Goal: Transaction & Acquisition: Book appointment/travel/reservation

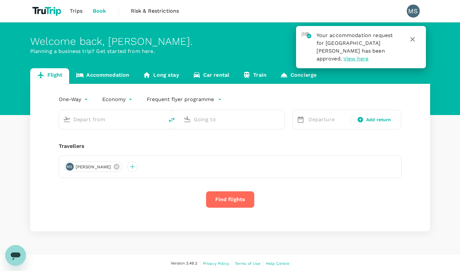
type input "roundtrip"
type input "Dubai, United Arab Emirates (any)"
type input "King Khalid Intl (RUH)"
type input "Dubai, United Arab Emirates (any)"
type input "King Khalid Intl (RUH)"
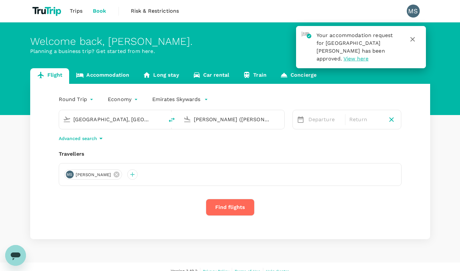
click at [118, 122] on input "Dubai, United Arab Emirates (any)" at bounding box center [111, 119] width 77 height 10
click at [119, 143] on p "Queen Alia Intl" at bounding box center [120, 145] width 113 height 6
type input "Queen Alia Intl (AMM)"
click at [224, 122] on input "King Khalid Intl (RUH)" at bounding box center [232, 119] width 77 height 10
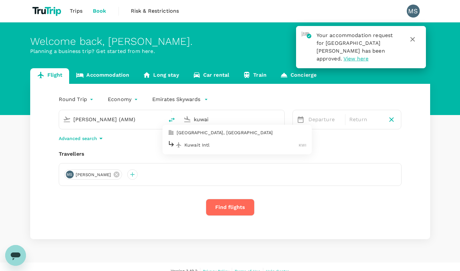
click at [212, 144] on p "Kuwait Intl" at bounding box center [241, 145] width 114 height 6
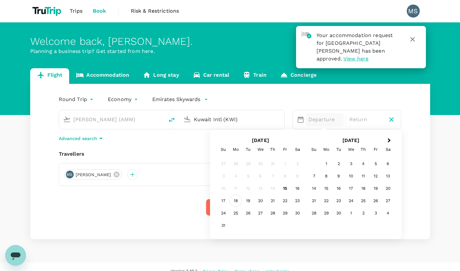
type input "Kuwait Intl (KWI)"
click at [238, 201] on div "18" at bounding box center [236, 200] width 12 height 12
click at [256, 201] on div "20" at bounding box center [260, 200] width 12 height 12
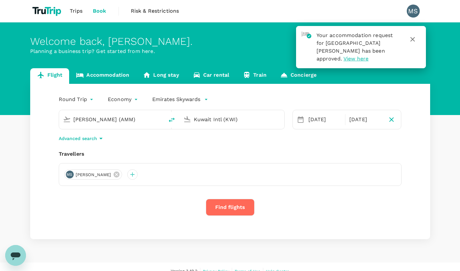
click at [232, 208] on button "Find flights" at bounding box center [230, 207] width 49 height 17
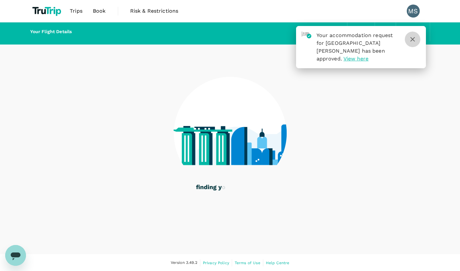
click at [411, 39] on icon "button" at bounding box center [413, 39] width 8 height 8
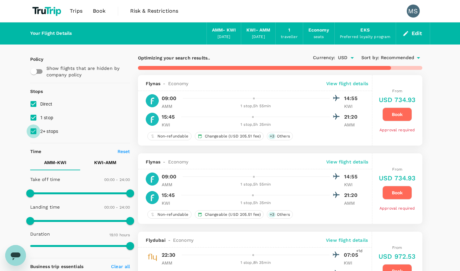
click at [31, 129] on input "2+ stops" at bounding box center [34, 131] width 14 height 14
checkbox input "false"
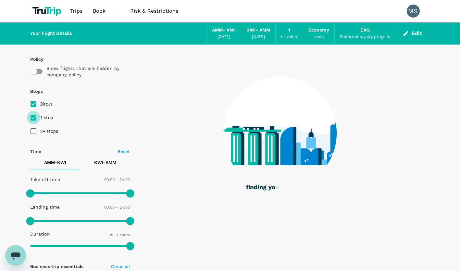
click at [33, 118] on input "1 stop" at bounding box center [34, 118] width 14 height 14
checkbox input "false"
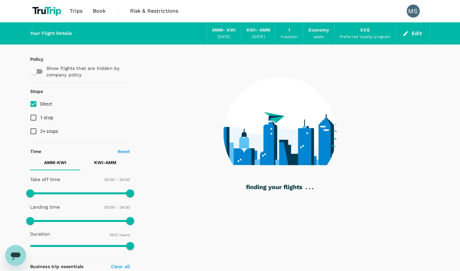
type input "1180"
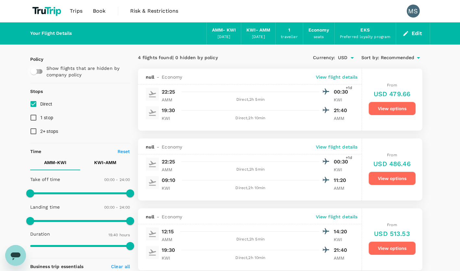
click at [37, 74] on input "checkbox" at bounding box center [33, 71] width 37 height 12
checkbox input "true"
